Goal: Navigation & Orientation: Understand site structure

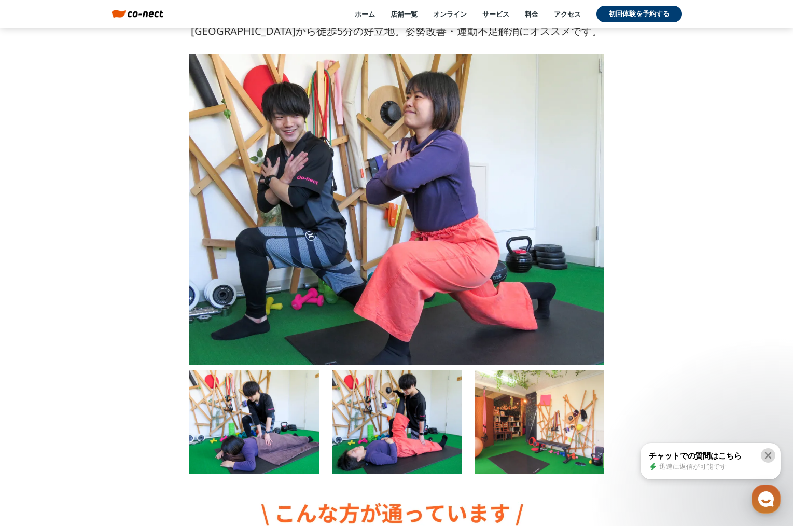
scroll to position [1027, 0]
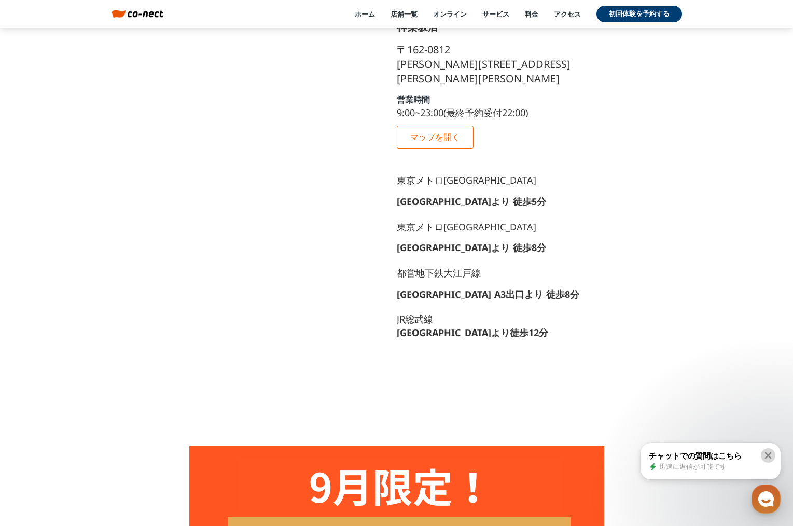
click at [770, 453] on icon at bounding box center [768, 455] width 10 height 10
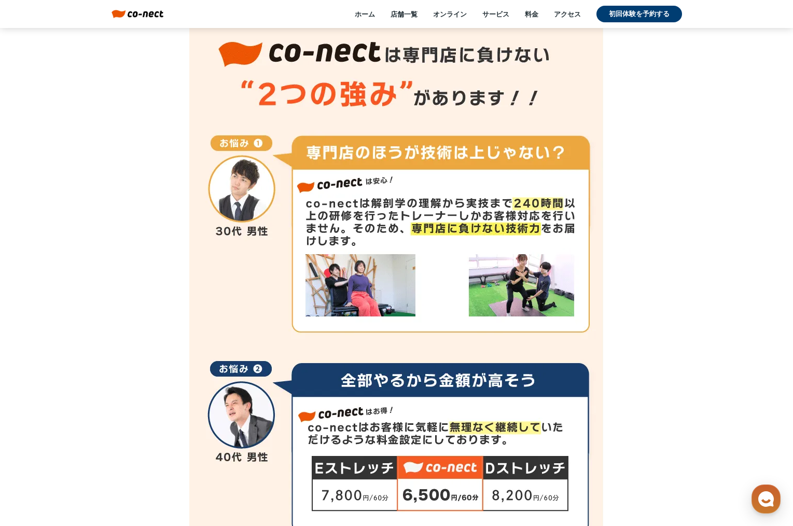
scroll to position [3652, 0]
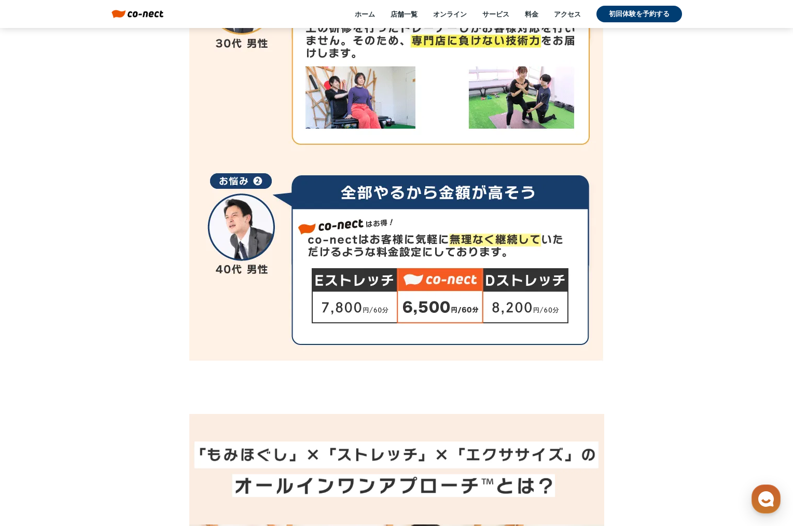
drag, startPoint x: 648, startPoint y: 422, endPoint x: 418, endPoint y: 457, distance: 232.1
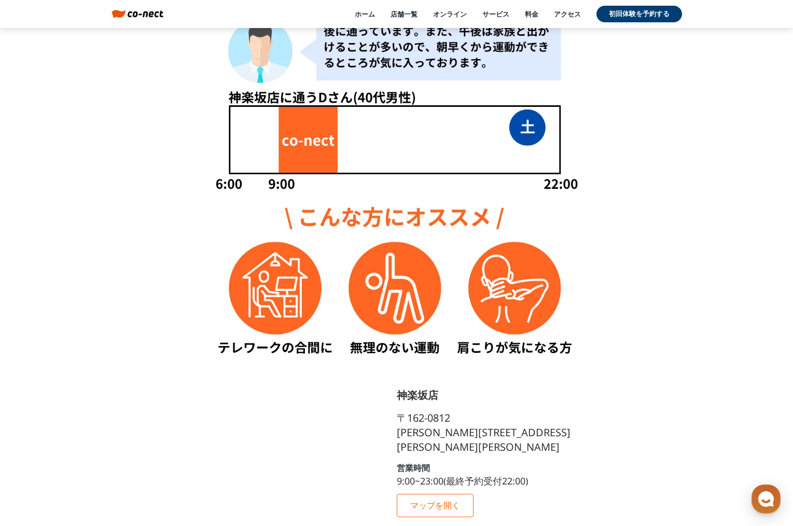
scroll to position [0, 0]
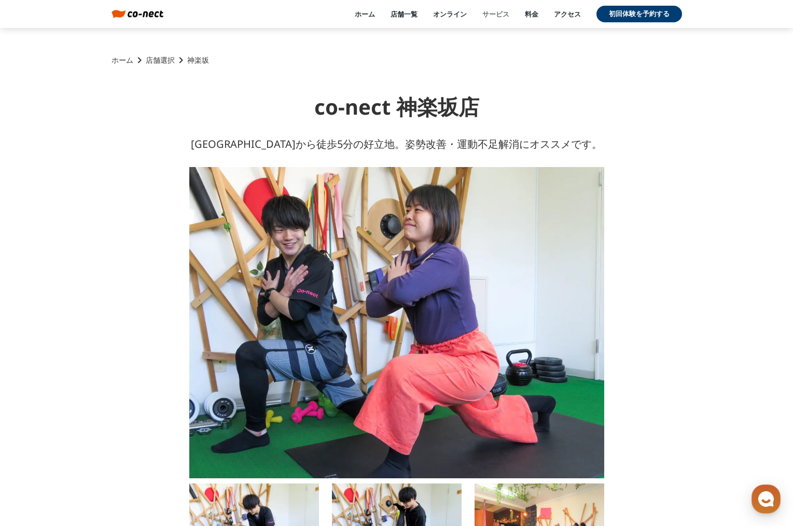
click at [494, 14] on link "サービス" at bounding box center [496, 13] width 27 height 9
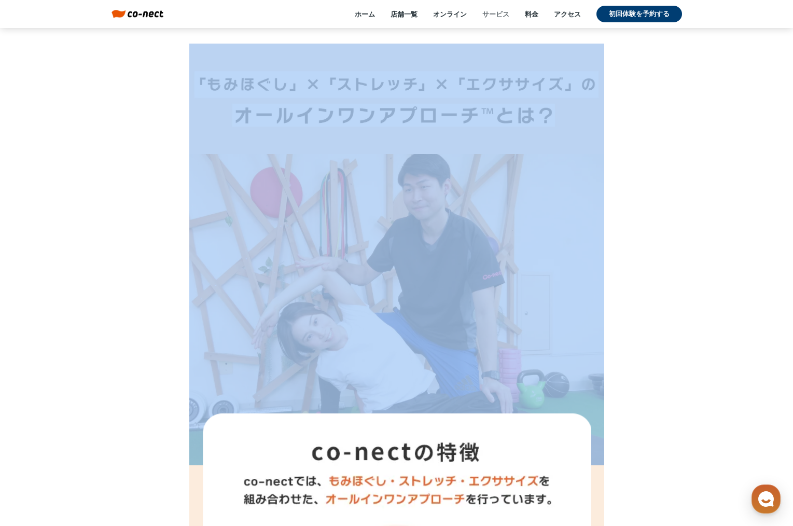
scroll to position [4051, 0]
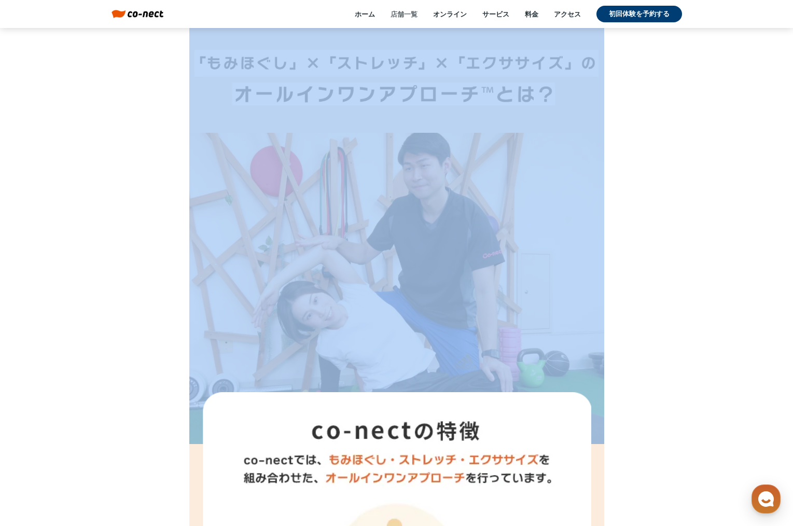
click at [401, 10] on link "店舗一覧" at bounding box center [404, 13] width 27 height 9
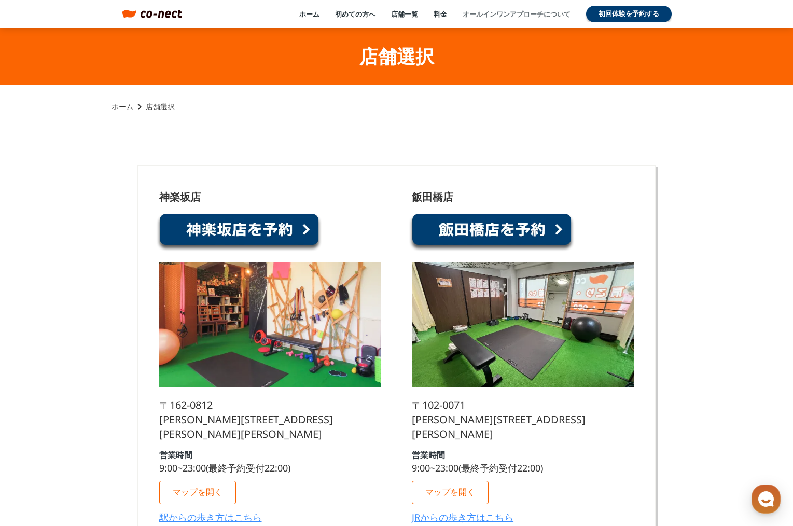
click at [511, 13] on link "オールインワンアプローチについて" at bounding box center [517, 13] width 108 height 9
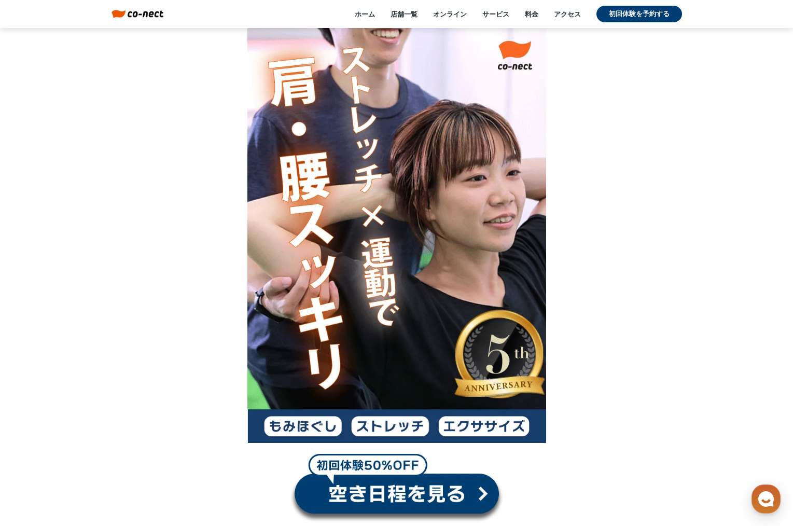
click at [789, 109] on div at bounding box center [396, 235] width 793 height 415
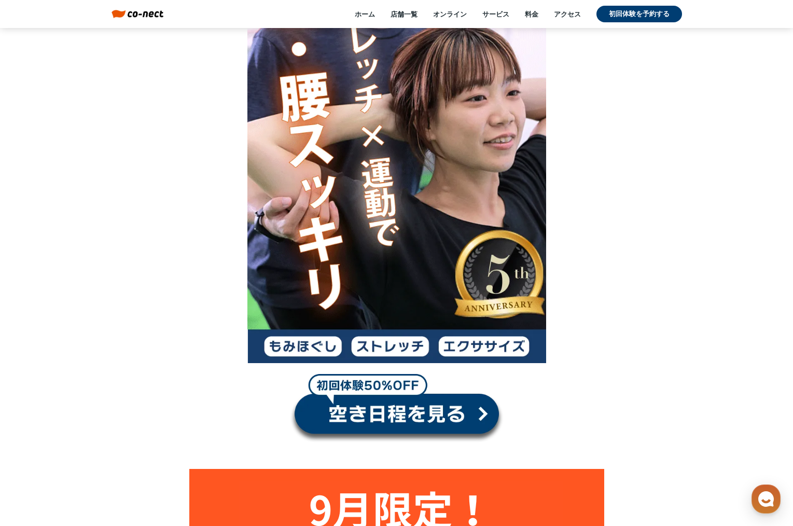
drag, startPoint x: 785, startPoint y: 52, endPoint x: 790, endPoint y: 51, distance: 5.3
click at [786, 52] on div at bounding box center [396, 155] width 793 height 415
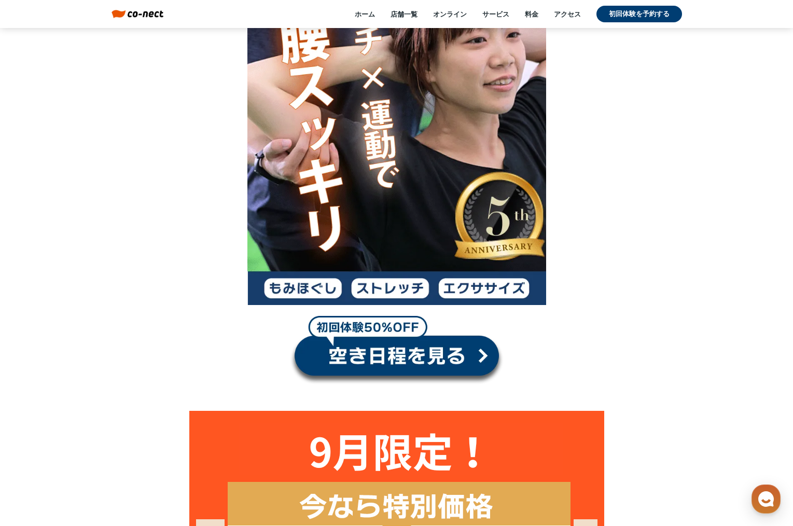
drag, startPoint x: 790, startPoint y: 51, endPoint x: 792, endPoint y: 62, distance: 11.0
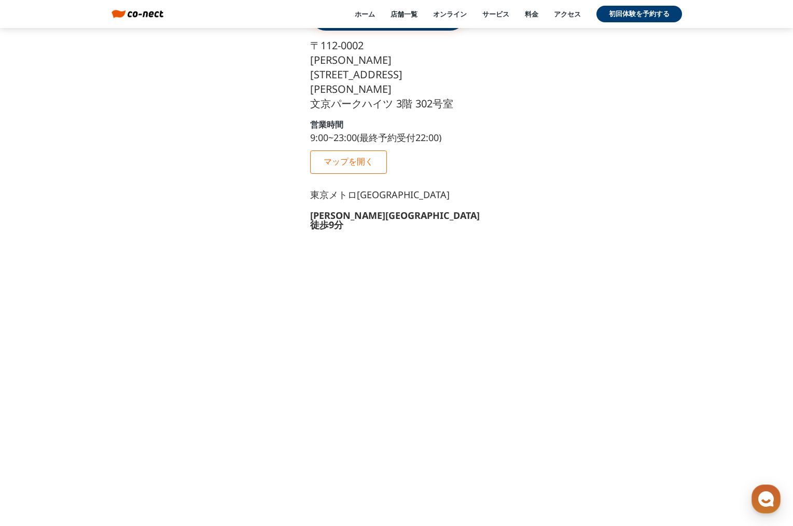
scroll to position [13631, 0]
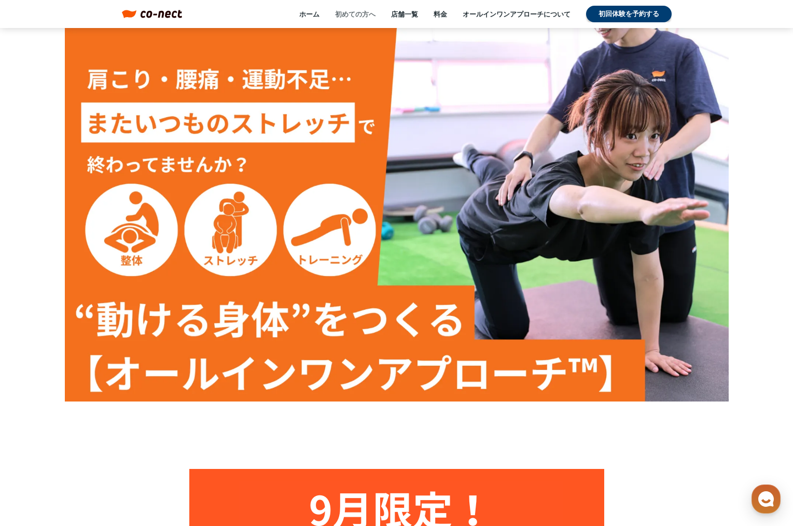
click at [359, 15] on link "初めての方へ" at bounding box center [355, 13] width 40 height 9
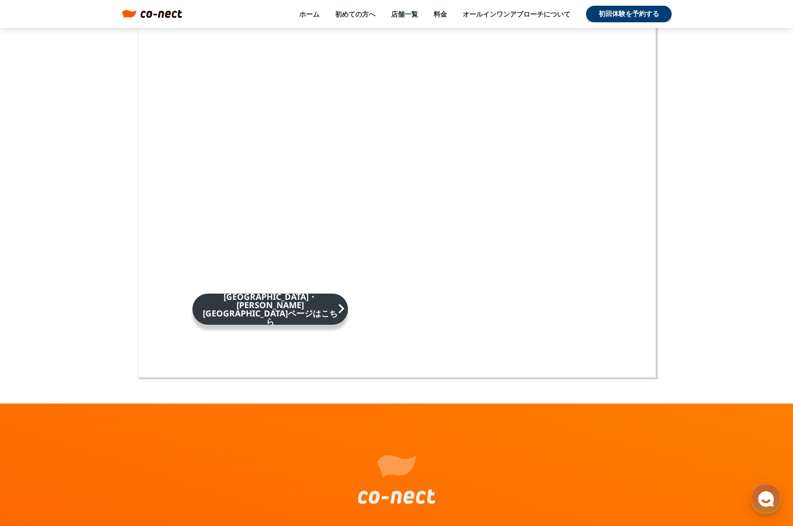
scroll to position [6465, 0]
